Goal: Task Accomplishment & Management: Manage account settings

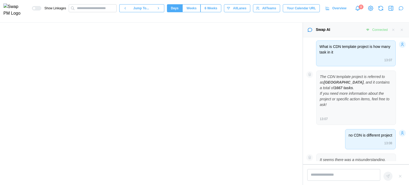
scroll to position [1892, 0]
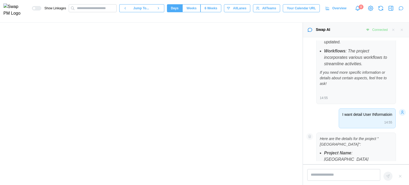
click at [213, 9] on span "6 Weeks" at bounding box center [210, 8] width 13 height 7
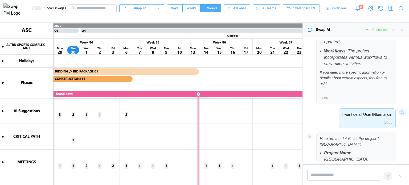
scroll to position [0, 5516]
click at [3, 112] on canvas at bounding box center [151, 104] width 302 height 162
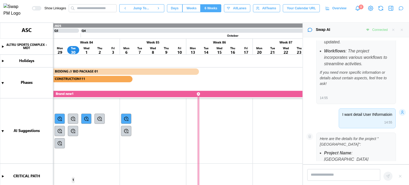
scroll to position [80, 0]
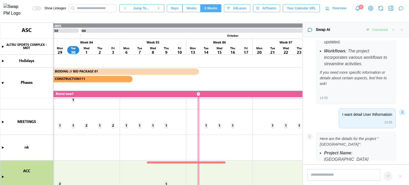
click at [1, 123] on canvas at bounding box center [151, 104] width 302 height 162
type textarea "*"
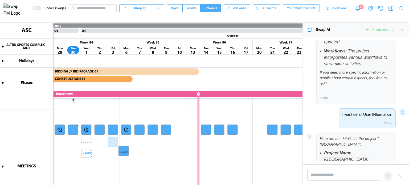
drag, startPoint x: 86, startPoint y: 142, endPoint x: 151, endPoint y: 146, distance: 65.6
click at [151, 146] on canvas at bounding box center [151, 104] width 302 height 162
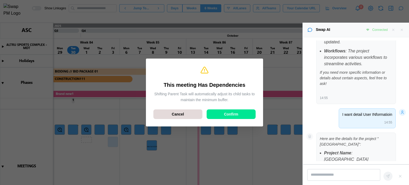
click at [225, 113] on span "Confirm" at bounding box center [231, 114] width 14 height 9
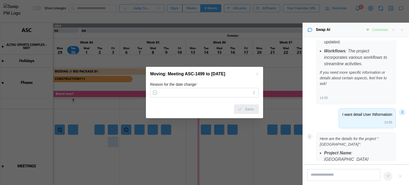
click at [235, 105] on div "Save" at bounding box center [204, 107] width 109 height 14
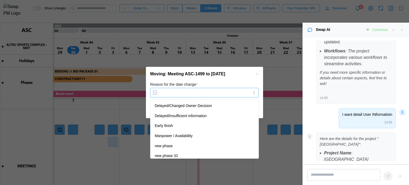
click at [227, 93] on input "Reason for the date change *" at bounding box center [204, 93] width 109 height 10
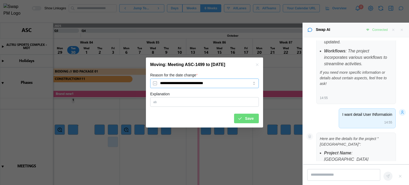
type input "**********"
click at [243, 121] on div "Save" at bounding box center [246, 118] width 16 height 9
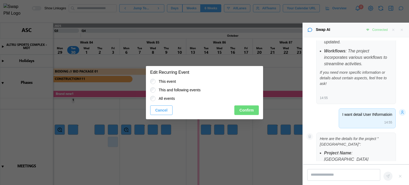
click at [254, 107] on button "Confirm" at bounding box center [246, 110] width 24 height 10
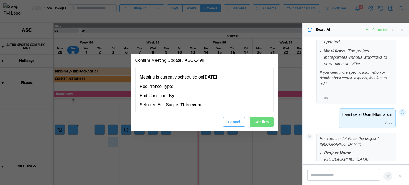
click at [267, 120] on span "Confirm" at bounding box center [262, 121] width 14 height 9
type textarea "*"
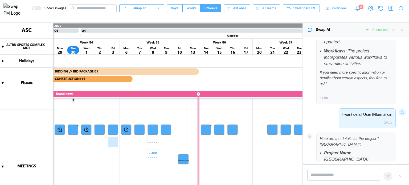
drag, startPoint x: 157, startPoint y: 140, endPoint x: 185, endPoint y: 157, distance: 32.1
click at [185, 157] on canvas at bounding box center [151, 104] width 302 height 162
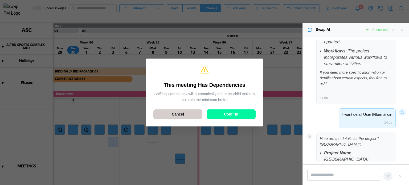
click at [189, 115] on div "Cancel" at bounding box center [177, 114] width 39 height 9
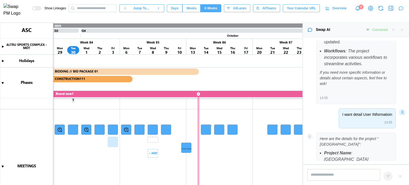
drag, startPoint x: 152, startPoint y: 140, endPoint x: 185, endPoint y: 146, distance: 33.8
click at [185, 146] on canvas at bounding box center [151, 104] width 302 height 162
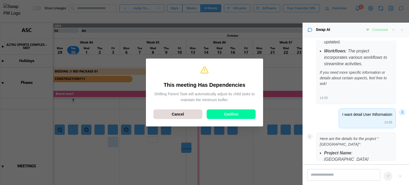
click at [239, 120] on div "This meeting Has Dependencies Shifting Parent Task will automatically adjust it…" at bounding box center [204, 92] width 109 height 59
click at [237, 117] on span "Confirm" at bounding box center [231, 114] width 14 height 9
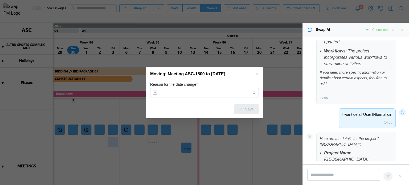
click at [229, 118] on div "Reason for the date change * Save" at bounding box center [204, 99] width 117 height 37
click at [226, 93] on input "Reason for the date change *" at bounding box center [204, 93] width 109 height 10
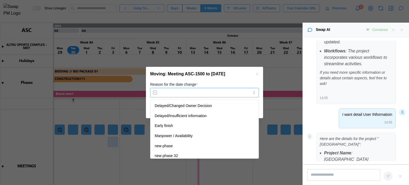
type input "**********"
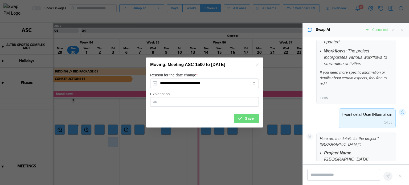
click at [243, 124] on div "**********" at bounding box center [204, 100] width 117 height 56
click at [242, 120] on icon "submit" at bounding box center [240, 118] width 5 height 5
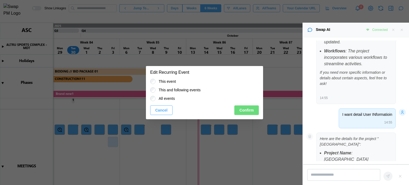
click at [255, 111] on button "Confirm" at bounding box center [246, 110] width 24 height 10
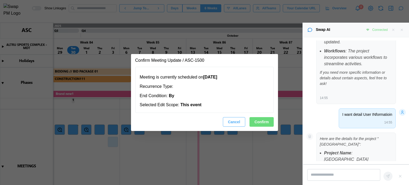
click at [265, 120] on span "Confirm" at bounding box center [262, 121] width 14 height 9
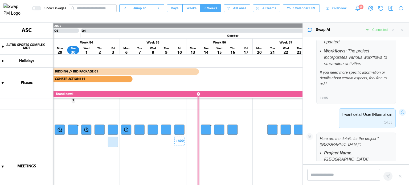
drag, startPoint x: 177, startPoint y: 128, endPoint x: 183, endPoint y: 128, distance: 5.6
click at [183, 128] on canvas at bounding box center [151, 104] width 302 height 162
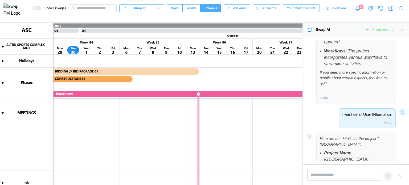
scroll to position [240, 0]
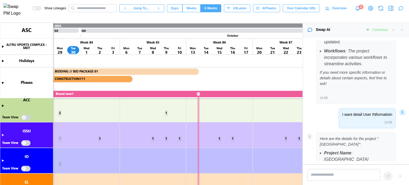
click at [2, 105] on canvas at bounding box center [151, 104] width 302 height 162
type textarea "*"
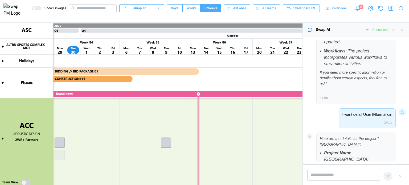
scroll to position [320, 0]
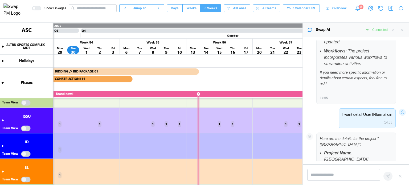
click at [26, 104] on canvas at bounding box center [151, 104] width 302 height 162
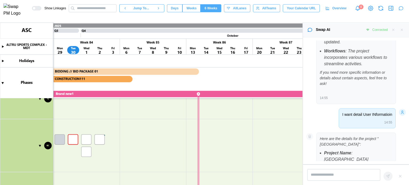
scroll to position [426, 0]
click at [73, 138] on canvas at bounding box center [151, 104] width 302 height 162
drag, startPoint x: 73, startPoint y: 138, endPoint x: 118, endPoint y: 134, distance: 45.7
click at [118, 134] on canvas at bounding box center [151, 104] width 302 height 162
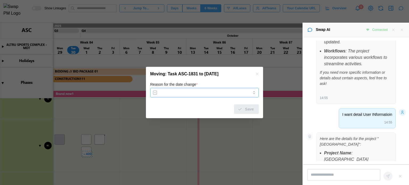
click at [233, 91] on input "Reason for the date change *" at bounding box center [204, 93] width 109 height 10
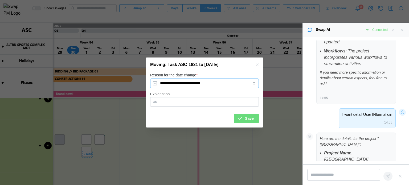
type input "**********"
click at [161, 104] on input "Explanation" at bounding box center [204, 102] width 109 height 10
type input "****"
click at [242, 117] on icon "submit" at bounding box center [240, 118] width 5 height 5
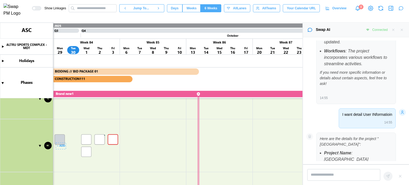
click at [62, 141] on canvas at bounding box center [151, 104] width 302 height 162
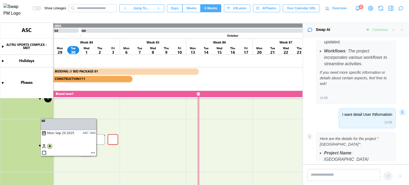
click at [93, 153] on canvas at bounding box center [151, 104] width 302 height 162
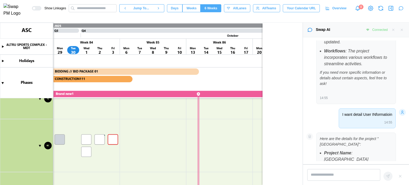
click at [392, 31] on icon "button" at bounding box center [393, 30] width 2 height 2
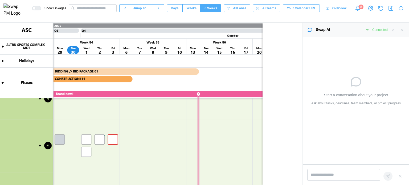
click at [391, 30] on button "button" at bounding box center [393, 30] width 6 height 6
click at [400, 29] on icon "button" at bounding box center [402, 30] width 4 height 4
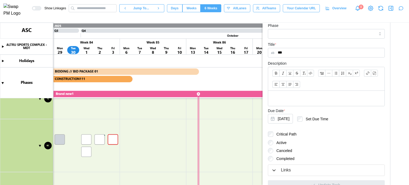
scroll to position [162, 0]
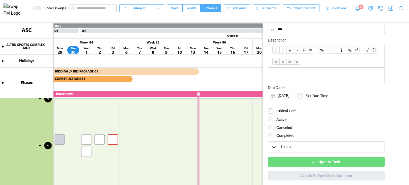
click at [327, 165] on span "Update Task" at bounding box center [329, 161] width 22 height 9
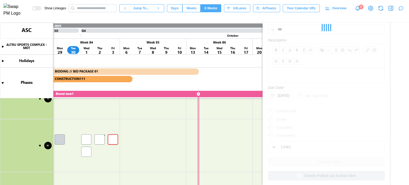
type textarea "*"
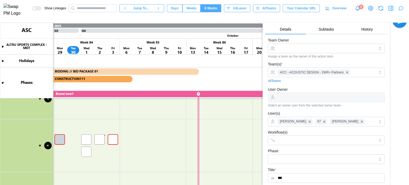
scroll to position [0, 0]
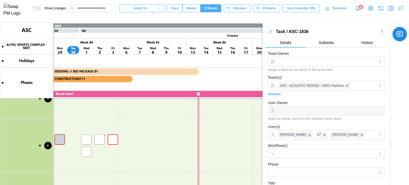
click at [325, 43] on span "Subtasks" at bounding box center [326, 43] width 15 height 4
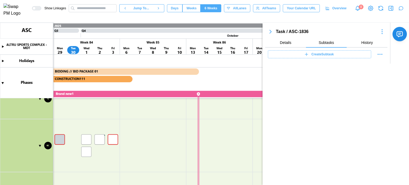
click at [317, 51] on span "Create Subtask" at bounding box center [323, 54] width 22 height 7
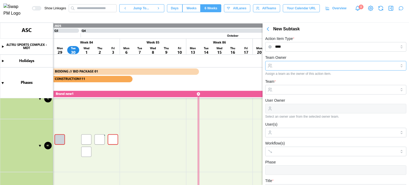
click at [299, 66] on input "Team Owner" at bounding box center [335, 66] width 141 height 10
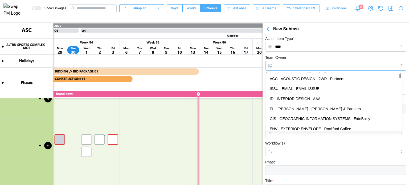
type input "**********"
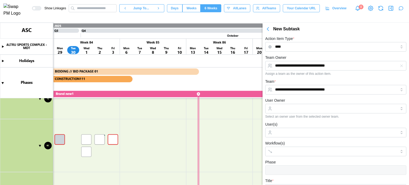
click at [305, 57] on div "**********" at bounding box center [335, 64] width 141 height 21
click at [298, 106] on input "User Owner" at bounding box center [335, 109] width 141 height 10
type input "***"
click at [311, 98] on div "User Owner *** Select an owner user from the selected owner team." at bounding box center [335, 107] width 141 height 21
click at [300, 158] on form "**********" at bounding box center [335, 172] width 141 height 236
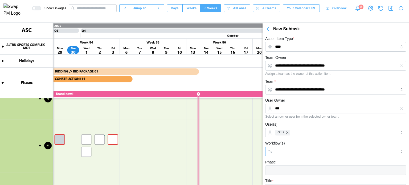
click at [304, 154] on div at bounding box center [330, 151] width 113 height 9
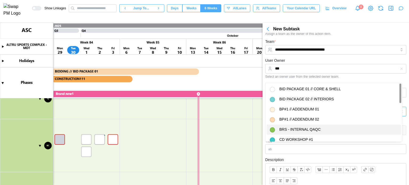
scroll to position [80, 0]
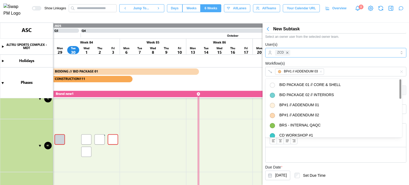
click at [330, 54] on div "ZCD" at bounding box center [335, 52] width 123 height 9
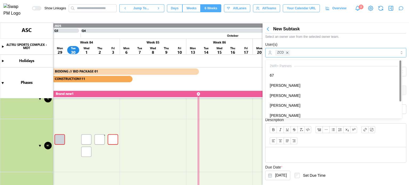
click at [330, 60] on div "2WR+ Partners 67 Amanda Spear Bill Clifford Caitlin Milligan Caleb Leftin Echo …" at bounding box center [333, 101] width 137 height 82
click at [333, 47] on div "User(s) ZCD" at bounding box center [335, 49] width 141 height 16
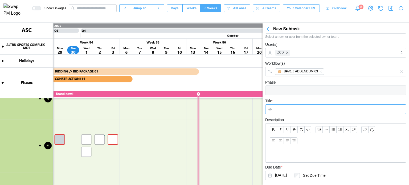
click at [297, 107] on input "Title *" at bounding box center [335, 109] width 141 height 10
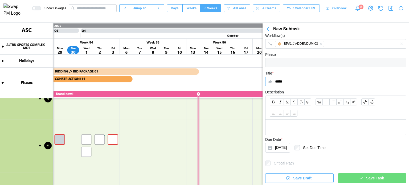
type input "*****"
click at [353, 176] on div "Save Task" at bounding box center [371, 178] width 60 height 9
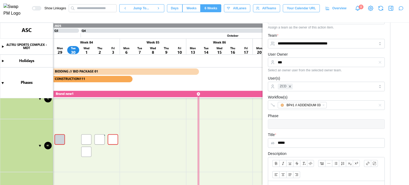
scroll to position [0, 0]
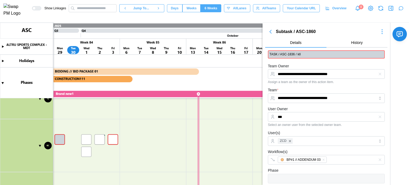
click at [379, 31] on icon "button" at bounding box center [382, 31] width 6 height 6
click at [379, 30] on icon "button" at bounding box center [382, 31] width 6 height 6
click at [379, 32] on icon "button" at bounding box center [382, 31] width 6 height 6
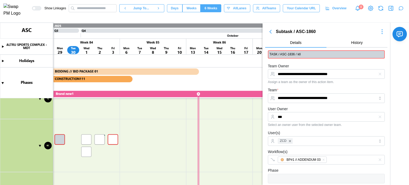
click at [379, 32] on icon "button" at bounding box center [382, 31] width 6 height 6
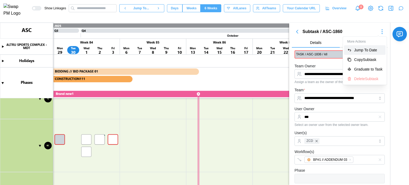
click at [375, 49] on div "Jump To Date" at bounding box center [368, 50] width 28 height 4
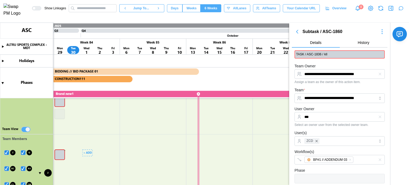
scroll to position [266, 0]
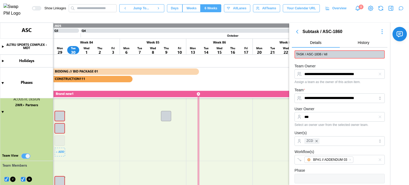
click at [60, 116] on canvas at bounding box center [204, 104] width 409 height 162
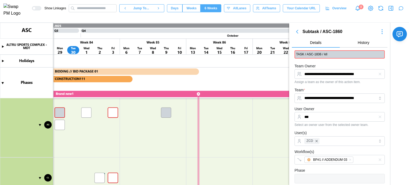
scroll to position [506, 0]
click at [183, 10] on button "Days" at bounding box center [175, 8] width 16 height 8
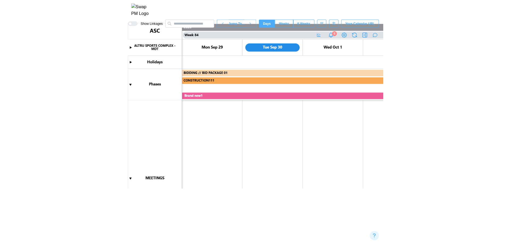
scroll to position [0, 24604]
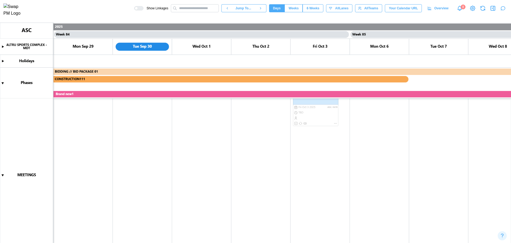
type textarea "*"
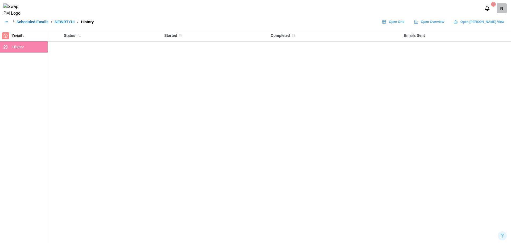
drag, startPoint x: 0, startPoint y: 0, endPoint x: 58, endPoint y: 24, distance: 63.0
click at [58, 24] on link "NEWRTYUI" at bounding box center [65, 22] width 20 height 4
click at [43, 24] on link "Scheduled Emails" at bounding box center [33, 22] width 32 height 4
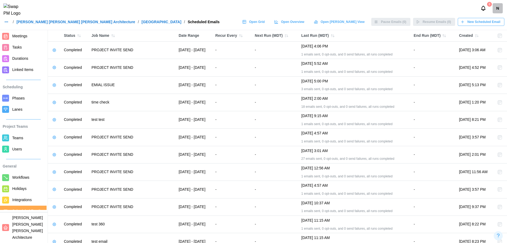
click at [474, 24] on span "New Scheduled Email" at bounding box center [484, 21] width 33 height 7
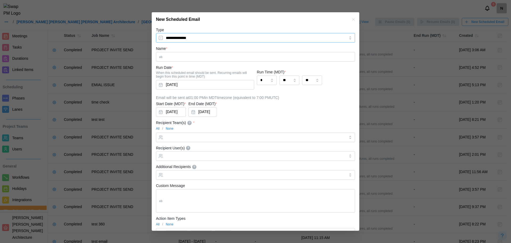
click at [228, 34] on input "**********" at bounding box center [255, 38] width 199 height 10
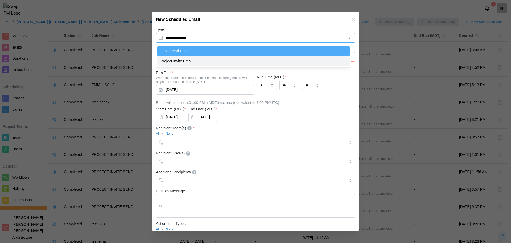
type textarea "*"
type input "**********"
type textarea "**********"
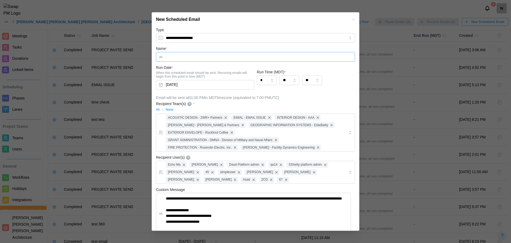
click at [194, 56] on input "Name *" at bounding box center [255, 57] width 199 height 10
type textarea "*"
type input "*"
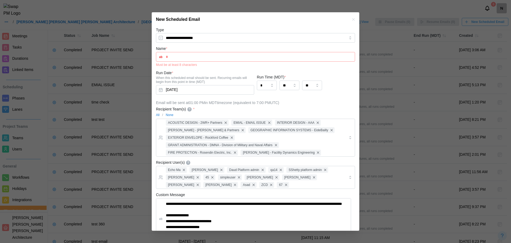
type textarea "*"
type input "**"
type textarea "*"
type input "***"
type textarea "*"
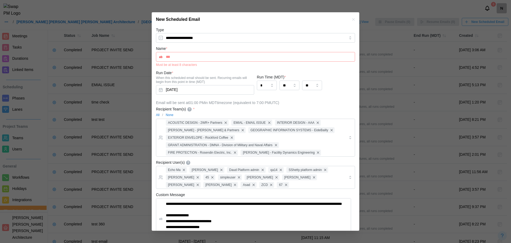
type input "****"
type textarea "*"
type input "*****"
type textarea "*"
type input "******"
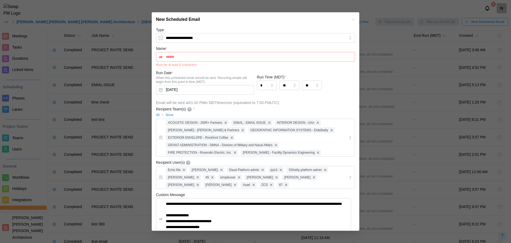
type textarea "*"
type input "*******"
type textarea "*"
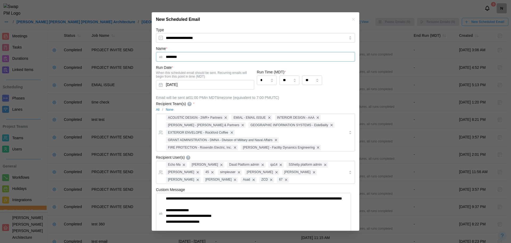
type input "********"
click at [241, 132] on div "ACOUSTIC DESIGN - 2WR+ Partners EMIAL - EMAIL ISSUE INTERIOR DESIGN - AAA ERIC …" at bounding box center [255, 132] width 181 height 37
click at [318, 148] on div "ACOUSTIC DESIGN - 2WR+ Partners EMIAL - EMAIL ISSUE INTERIOR DESIGN - AAA ERIC …" at bounding box center [255, 132] width 181 height 37
click at [313, 181] on div "Echo Ma Chris Cosenza Daud Platform admin qa14 SShetty platform admin Bill Clif…" at bounding box center [255, 172] width 181 height 22
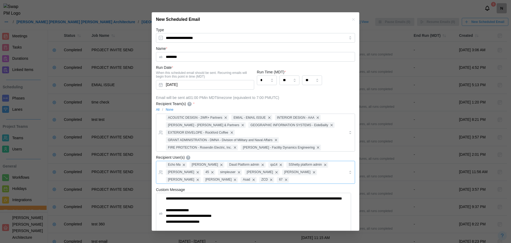
click at [313, 181] on div "Echo Ma Chris Cosenza Daud Platform admin qa14 SShetty platform admin Bill Clif…" at bounding box center [255, 172] width 181 height 22
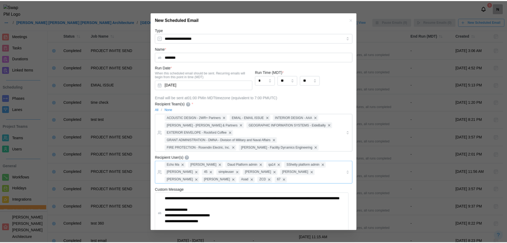
scroll to position [24, 0]
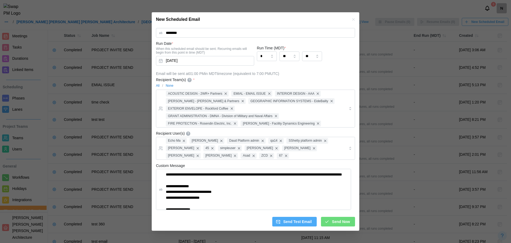
click at [326, 219] on icon "submit" at bounding box center [327, 221] width 5 height 5
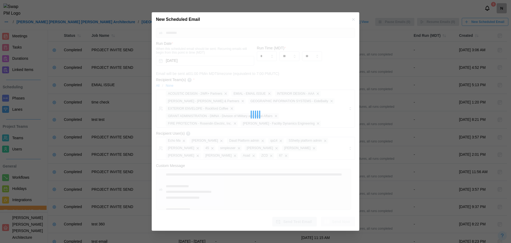
type textarea "*"
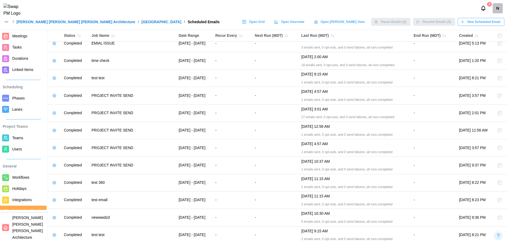
scroll to position [0, 0]
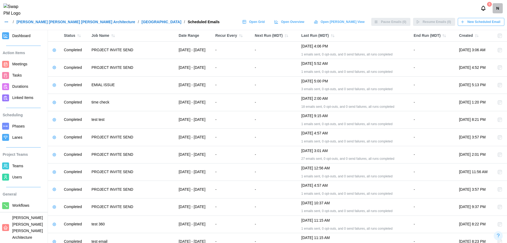
click at [44, 24] on link "[PERSON_NAME] [PERSON_NAME] [PERSON_NAME] Architecture" at bounding box center [76, 22] width 119 height 4
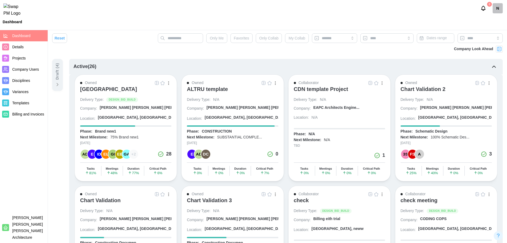
click at [427, 91] on div "Chart Validation 2" at bounding box center [423, 89] width 45 height 6
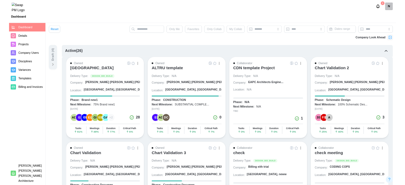
scroll to position [27, 0]
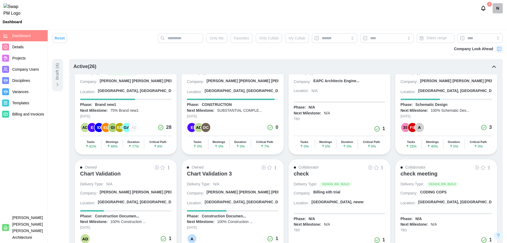
click at [297, 171] on div "check" at bounding box center [301, 173] width 15 height 6
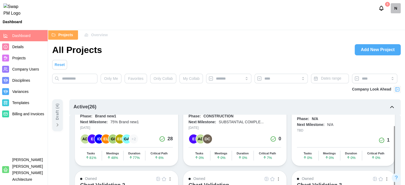
scroll to position [0, 0]
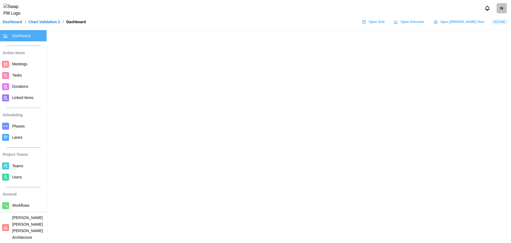
scroll to position [28, 0]
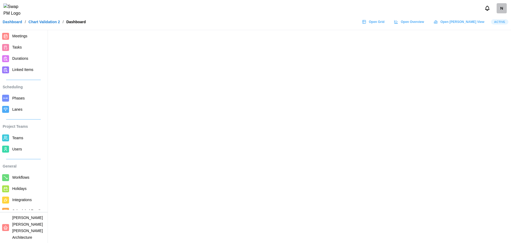
click at [26, 214] on span "Scheduled Emails" at bounding box center [28, 210] width 32 height 7
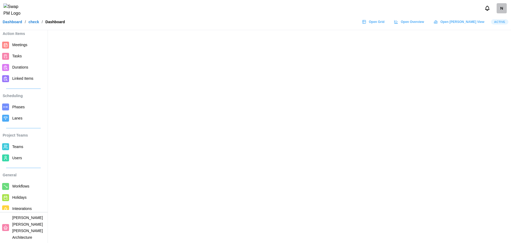
scroll to position [39, 0]
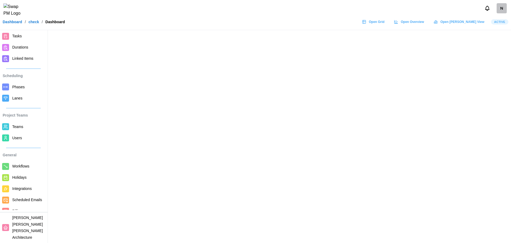
click at [17, 202] on span "Scheduled Emails" at bounding box center [27, 199] width 30 height 4
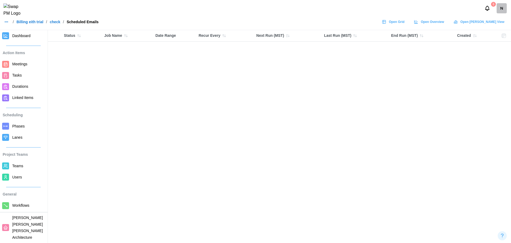
click at [26, 34] on span "Dashboard" at bounding box center [21, 36] width 18 height 4
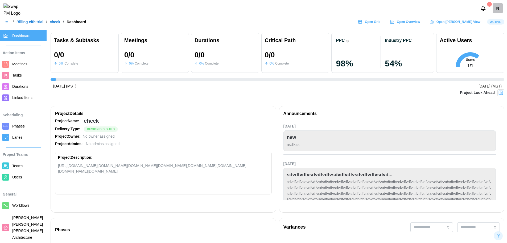
scroll to position [0, 1996]
click at [496, 24] on span "Active" at bounding box center [495, 21] width 11 height 5
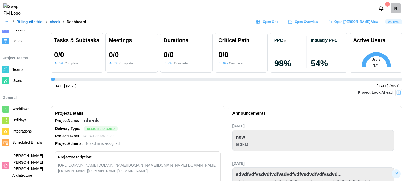
scroll to position [0, 1597]
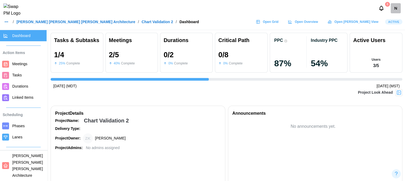
scroll to position [0, 288]
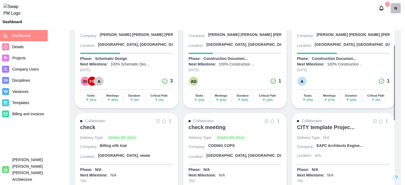
scroll to position [133, 0]
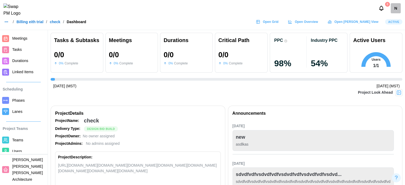
scroll to position [53, 0]
